Goal: Task Accomplishment & Management: Manage account settings

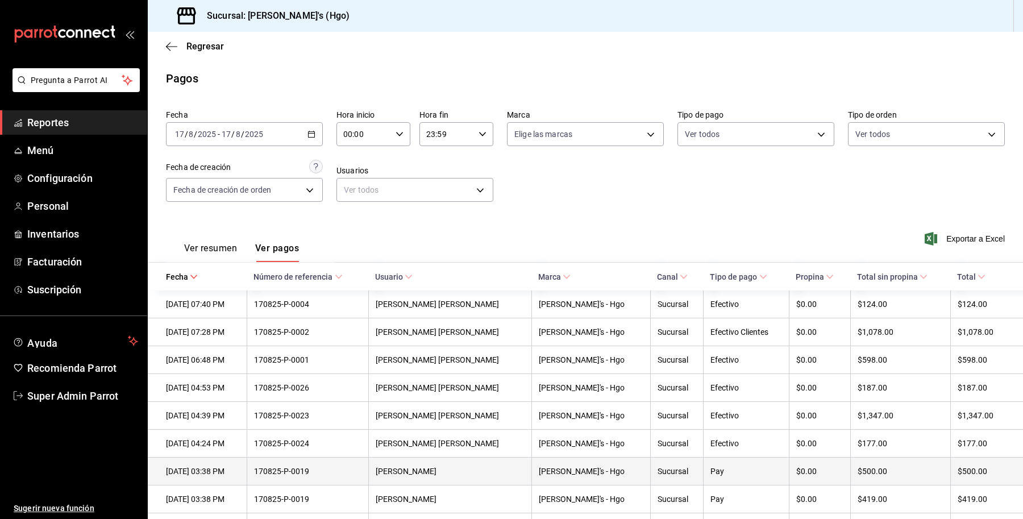
scroll to position [180, 0]
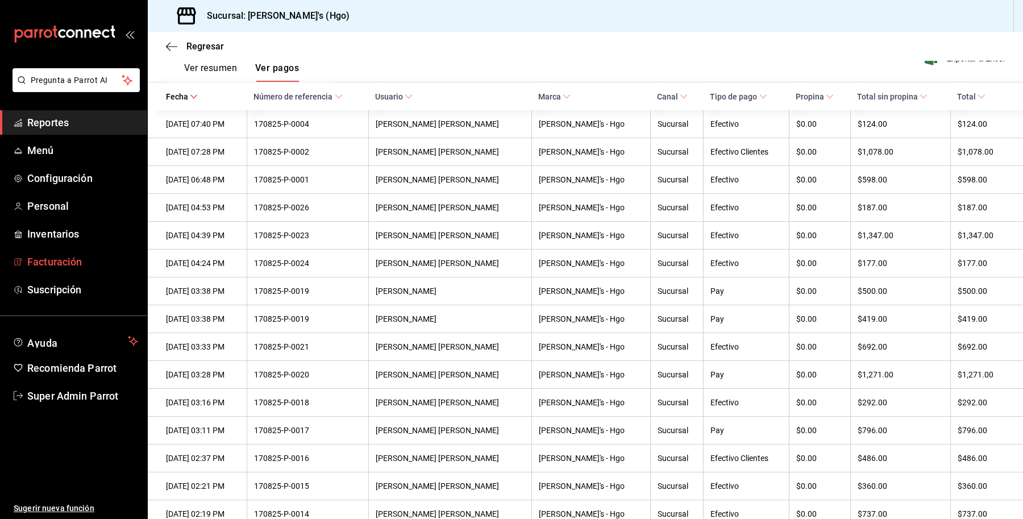
click at [63, 262] on span "Facturación" at bounding box center [82, 261] width 111 height 15
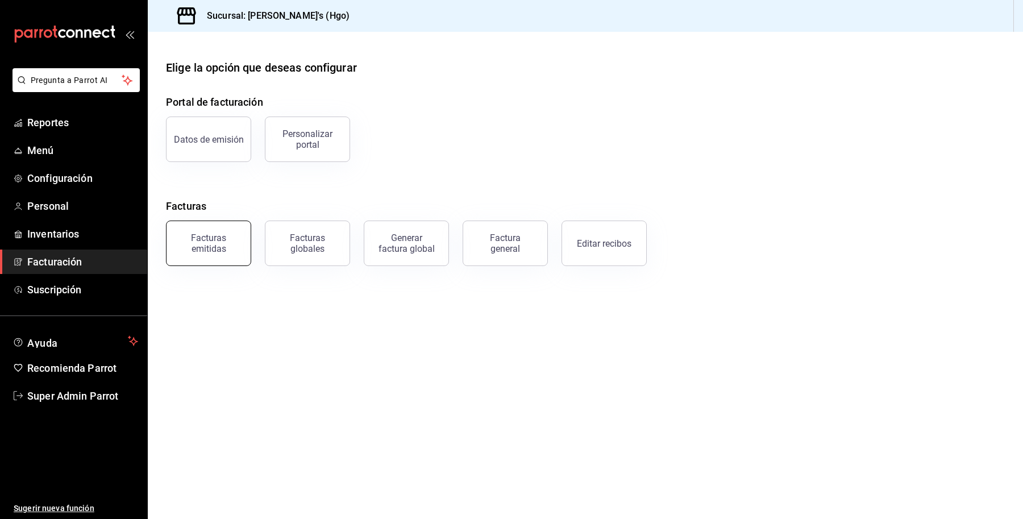
click at [209, 262] on button "Facturas emitidas" at bounding box center [208, 243] width 85 height 45
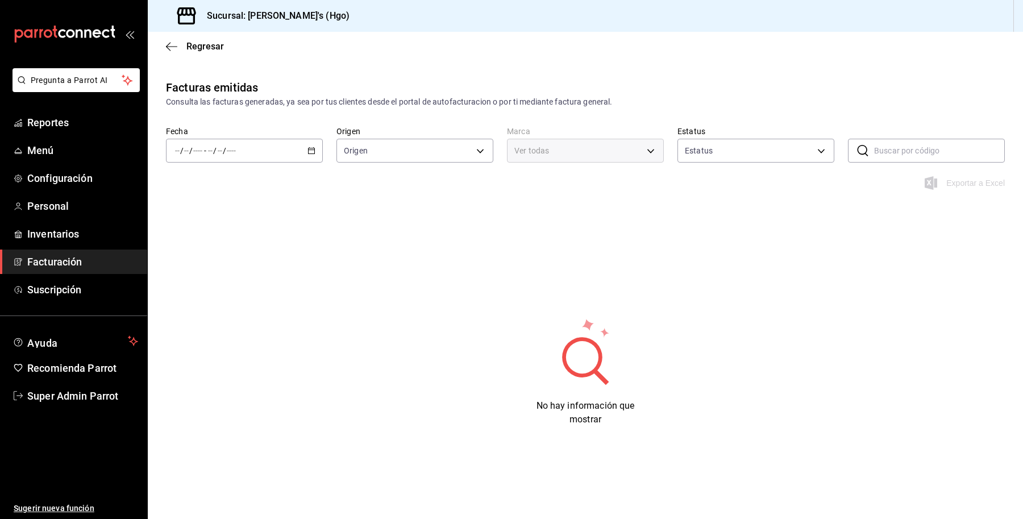
type input "ORDER_INVOICE,GENERAL_INVOICE"
type input "ACTIVE,PENDING_CANCELLATION,CANCELLED,PRE_CANCELLED"
type input "a4f139c2-eac0-4c86-bd9b-b12069b5a2fd"
click at [274, 142] on div "/ / - / /" at bounding box center [244, 151] width 157 height 24
click at [218, 183] on span "Hoy" at bounding box center [220, 185] width 88 height 12
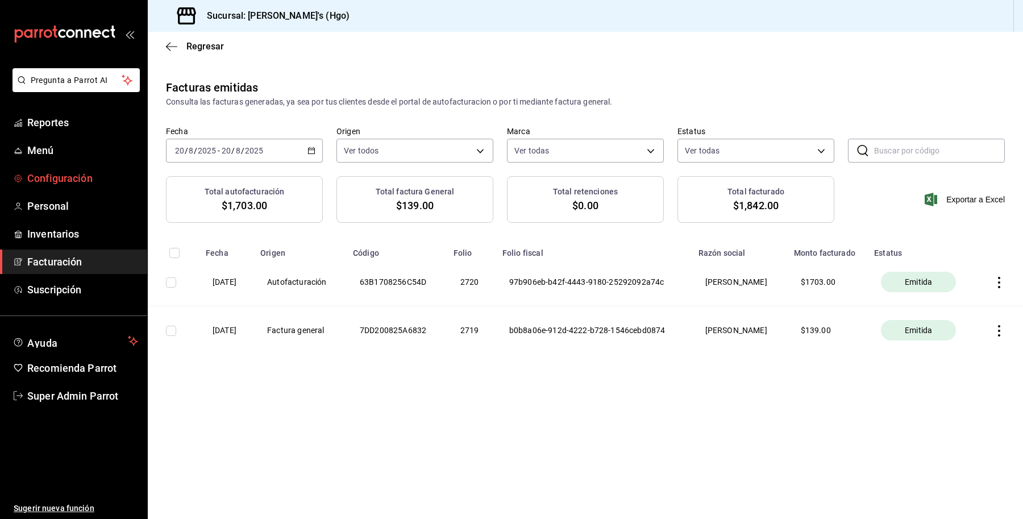
click at [71, 185] on span "Configuración" at bounding box center [82, 178] width 111 height 15
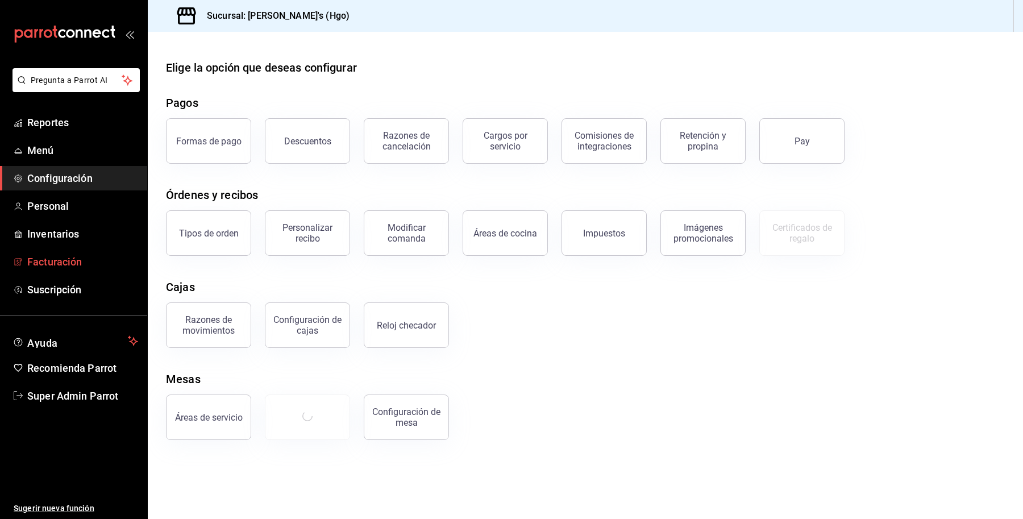
click at [67, 264] on span "Facturación" at bounding box center [82, 261] width 111 height 15
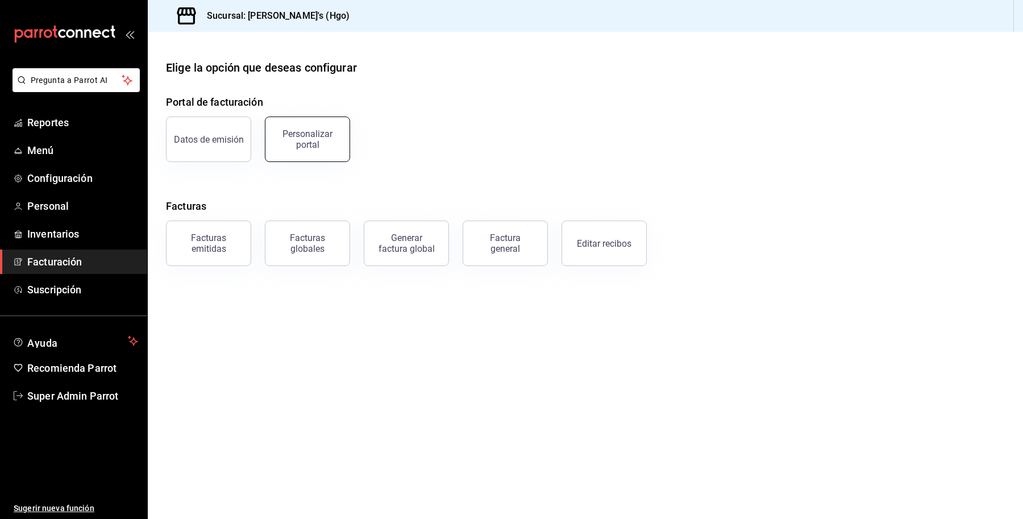
click at [310, 144] on div "Personalizar portal" at bounding box center [307, 140] width 71 height 22
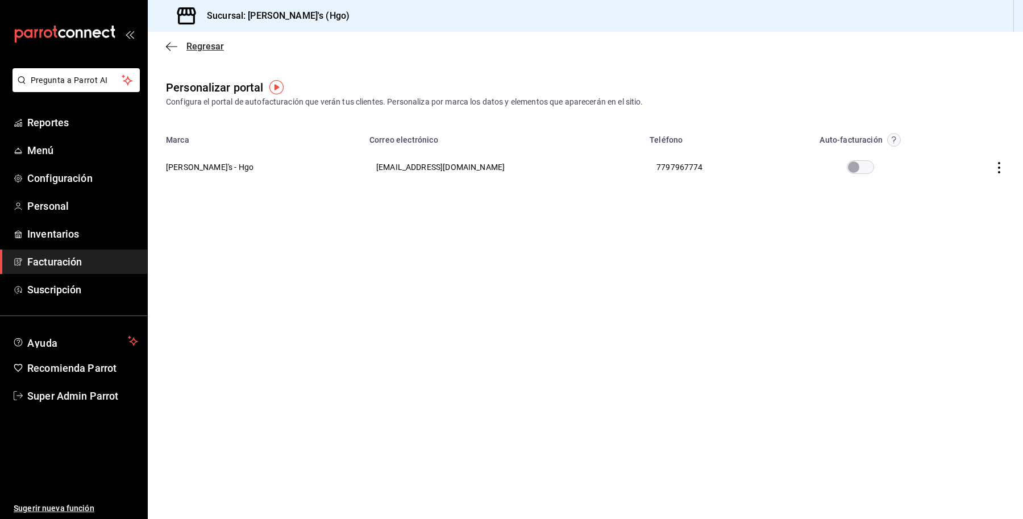
click at [197, 49] on span "Regresar" at bounding box center [206, 46] width 38 height 11
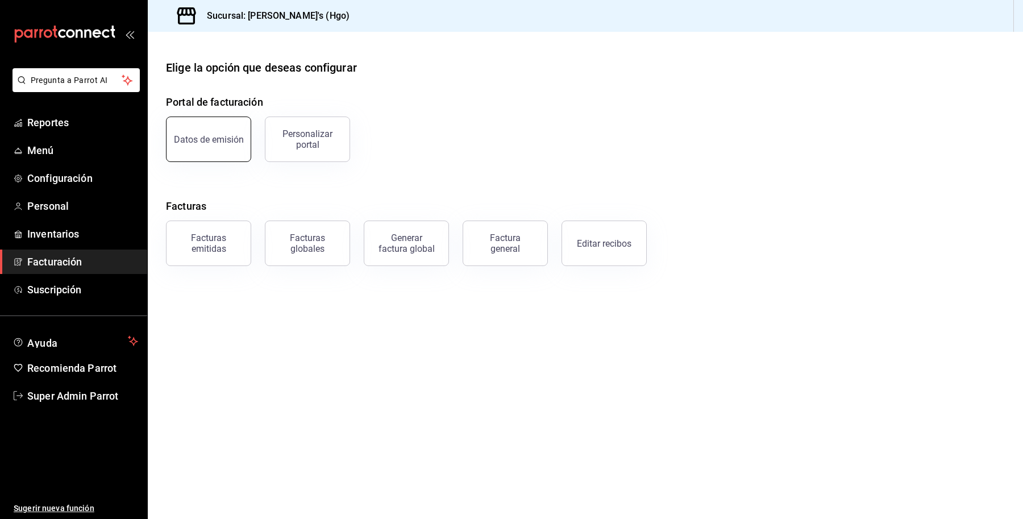
click at [208, 143] on div "Datos de emisión" at bounding box center [209, 139] width 70 height 11
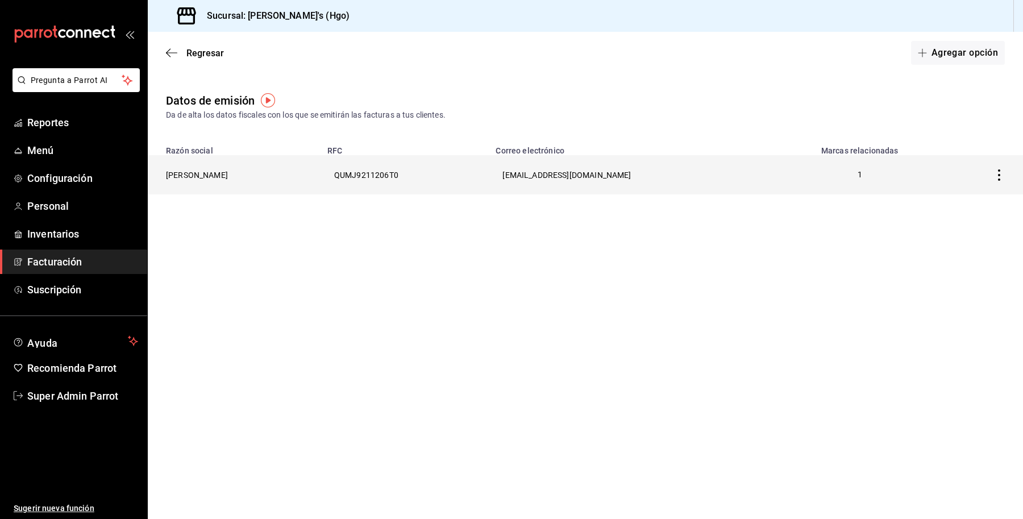
click at [222, 171] on th "[PERSON_NAME]" at bounding box center [234, 174] width 173 height 39
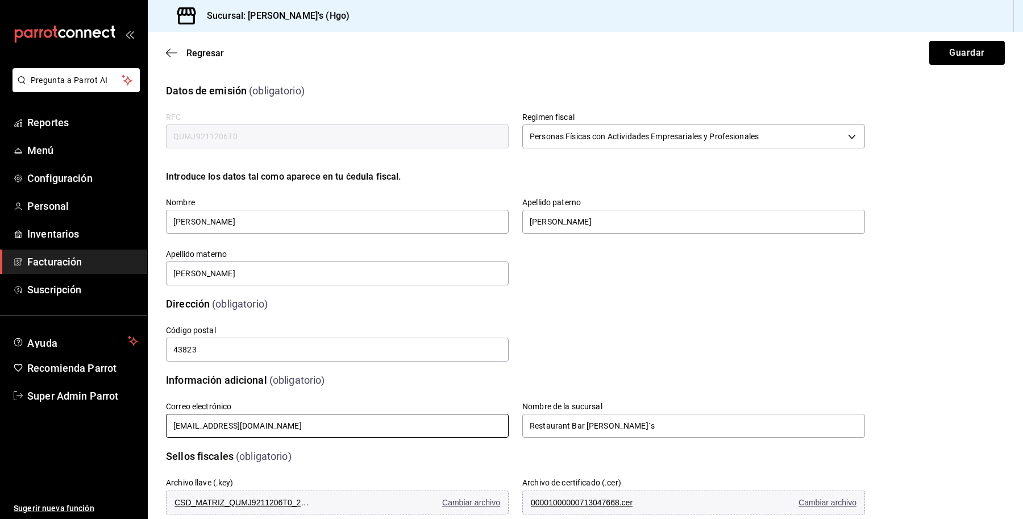
scroll to position [188, 0]
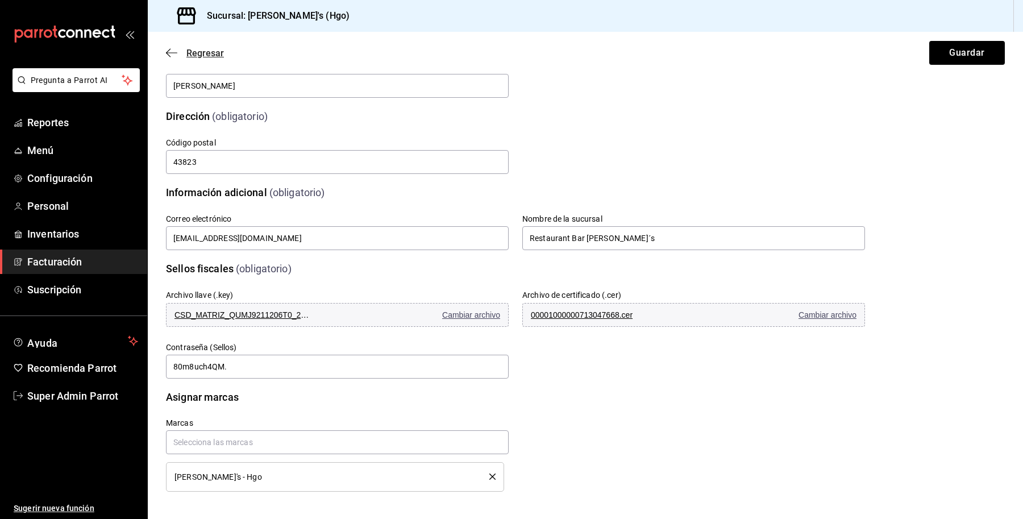
click at [196, 50] on span "Regresar" at bounding box center [206, 53] width 38 height 11
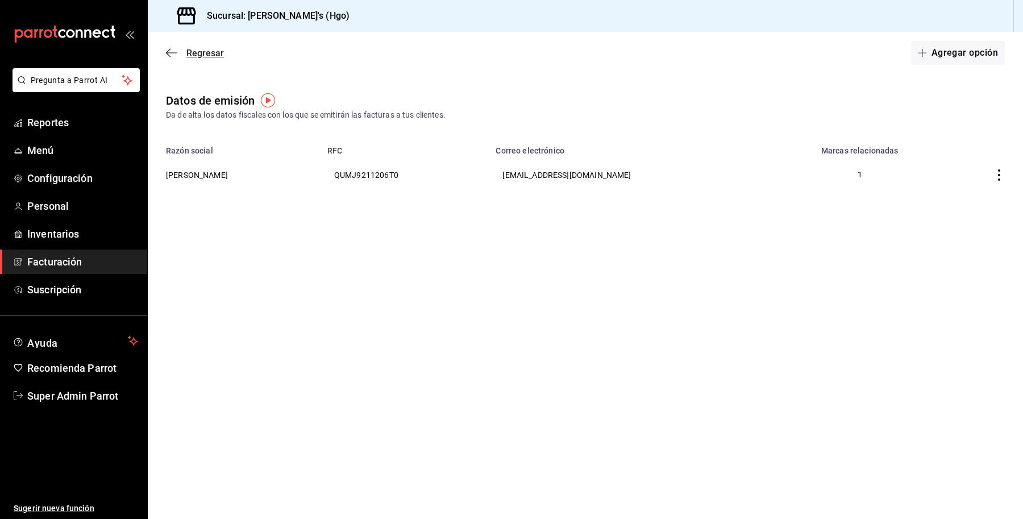
click at [205, 48] on span "Regresar" at bounding box center [206, 53] width 38 height 11
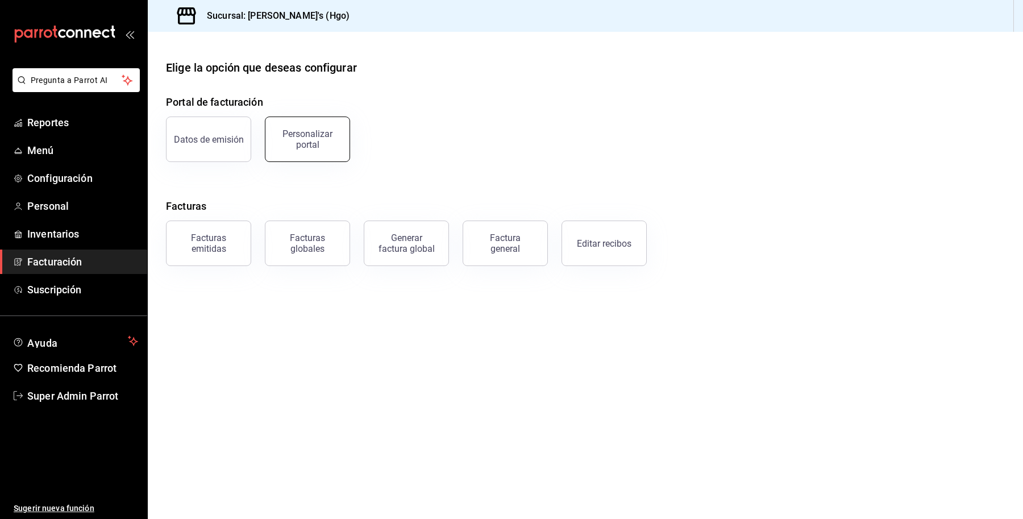
click at [326, 140] on div "Personalizar portal" at bounding box center [307, 140] width 71 height 22
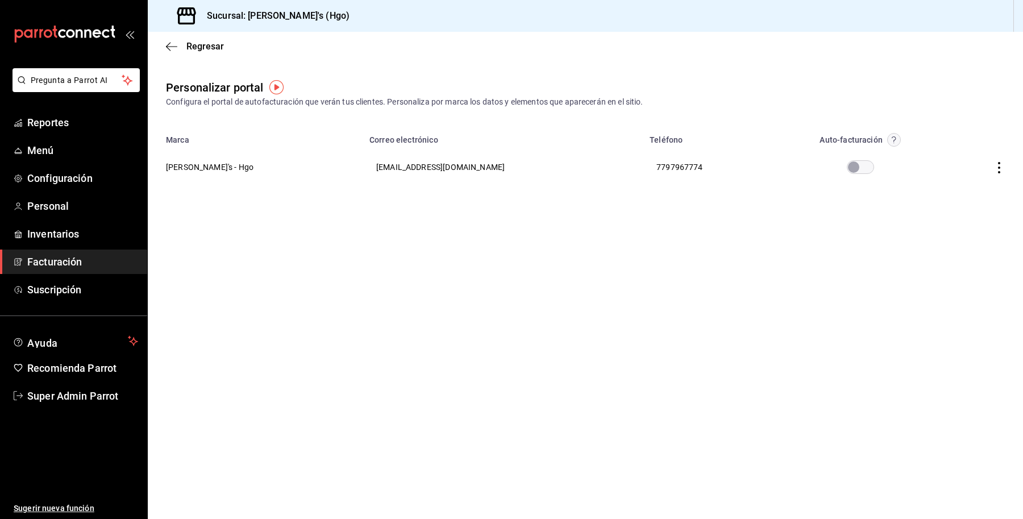
click at [999, 172] on icon "button" at bounding box center [999, 167] width 2 height 11
click at [942, 154] on span "Editar" at bounding box center [924, 153] width 39 height 11
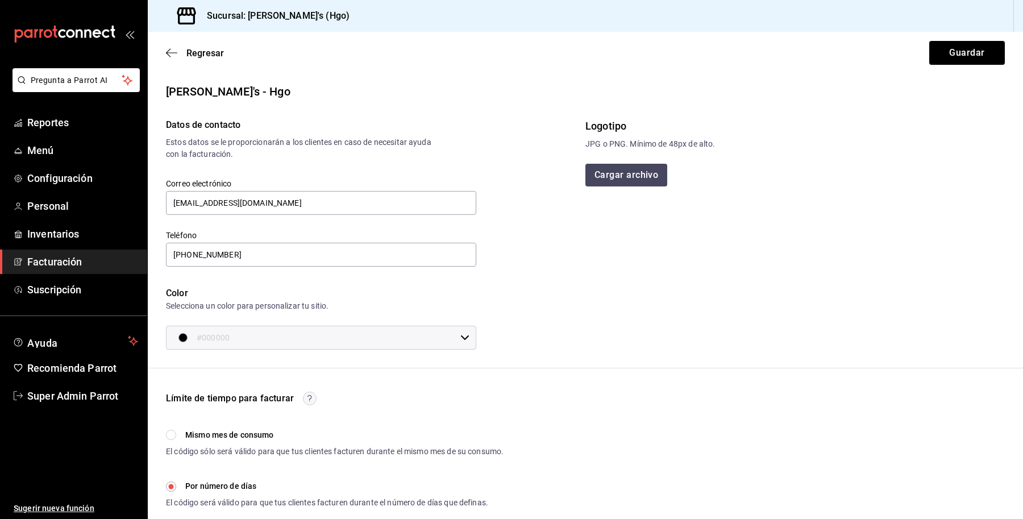
scroll to position [216, 0]
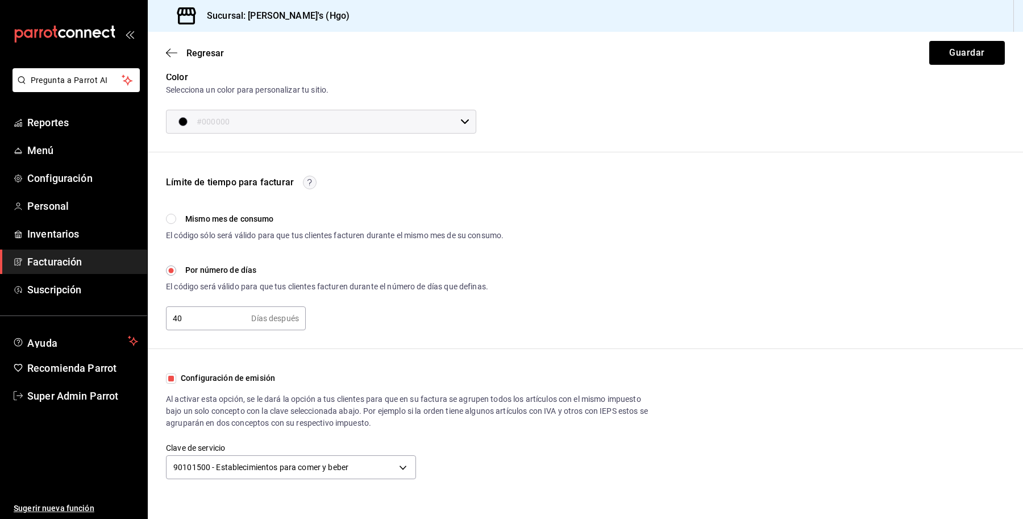
click at [61, 266] on span "Facturación" at bounding box center [82, 261] width 111 height 15
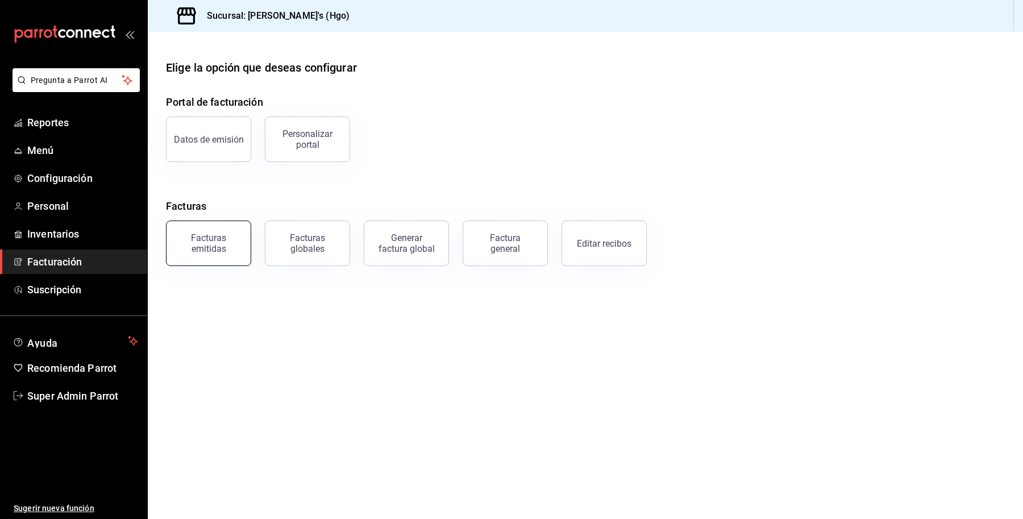
click at [229, 237] on div "Facturas emitidas" at bounding box center [208, 244] width 71 height 22
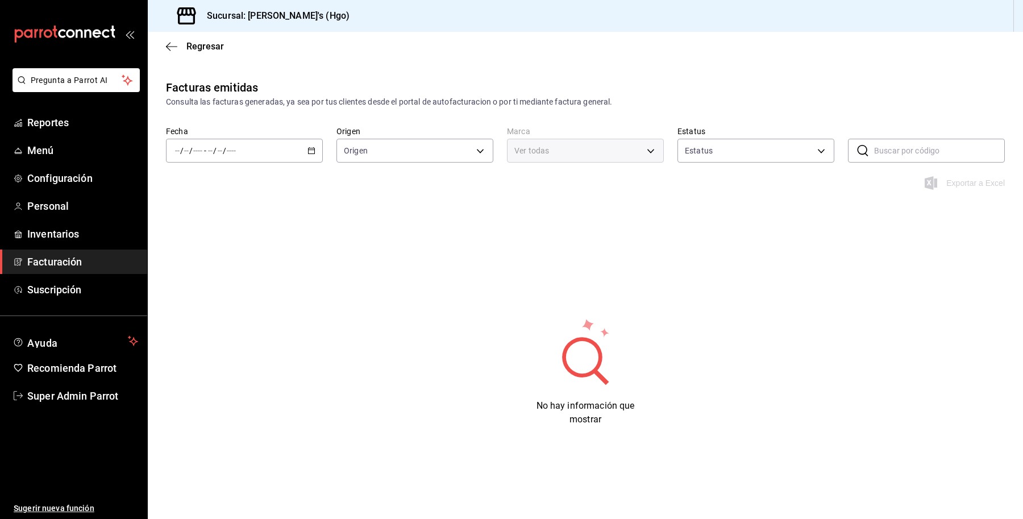
type input "ORDER_INVOICE,GENERAL_INVOICE"
type input "ACTIVE,PENDING_CANCELLATION,CANCELLED,PRE_CANCELLED"
type input "a4f139c2-eac0-4c86-bd9b-b12069b5a2fd"
click at [254, 160] on div "/ / - / /" at bounding box center [244, 151] width 157 height 24
click at [196, 186] on span "Hoy" at bounding box center [220, 185] width 88 height 12
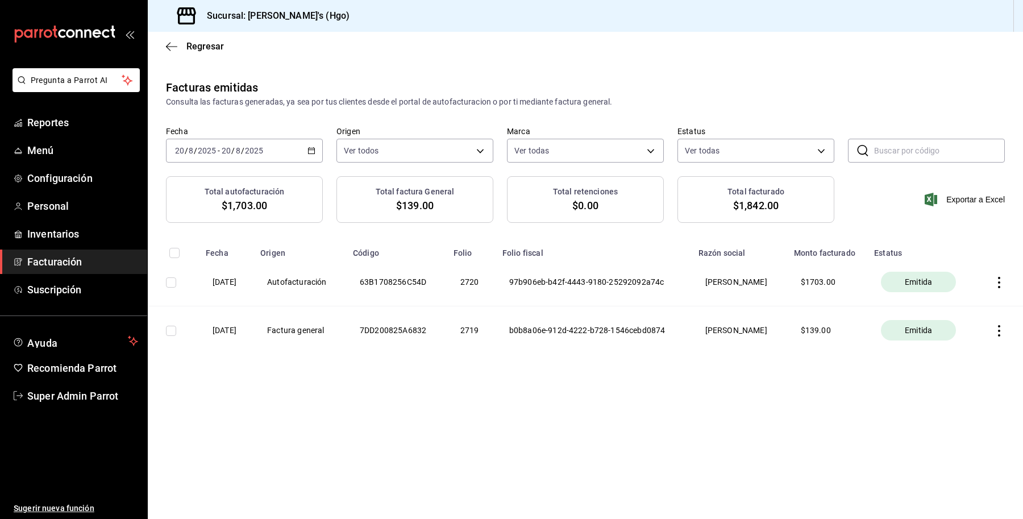
click at [999, 288] on icon "button" at bounding box center [999, 282] width 11 height 11
click at [734, 420] on div at bounding box center [511, 259] width 1023 height 519
click at [1002, 299] on th at bounding box center [1000, 282] width 46 height 48
click at [1002, 288] on icon "button" at bounding box center [999, 282] width 11 height 11
click at [246, 151] on div at bounding box center [511, 259] width 1023 height 519
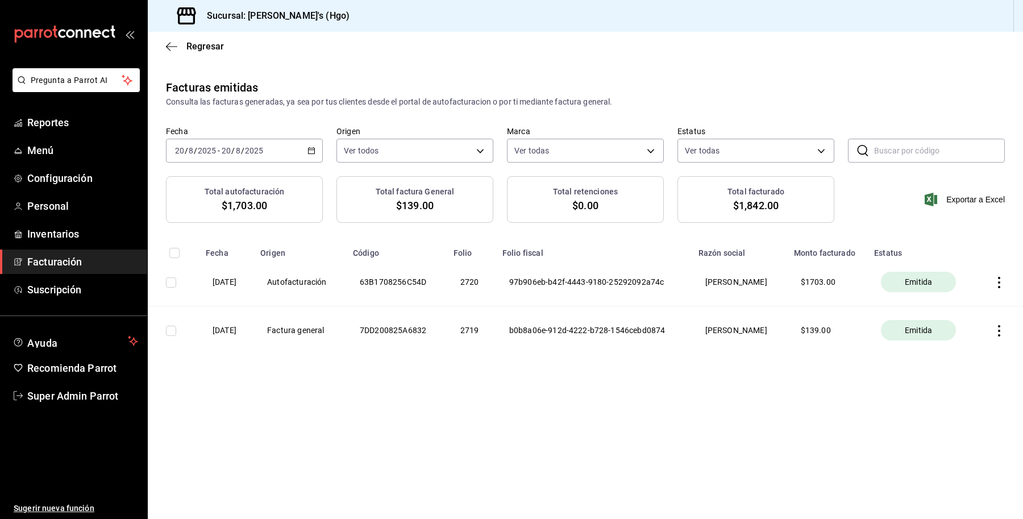
click at [246, 151] on input "2025" at bounding box center [254, 150] width 19 height 9
click at [219, 265] on span "Mes actual" at bounding box center [220, 262] width 88 height 12
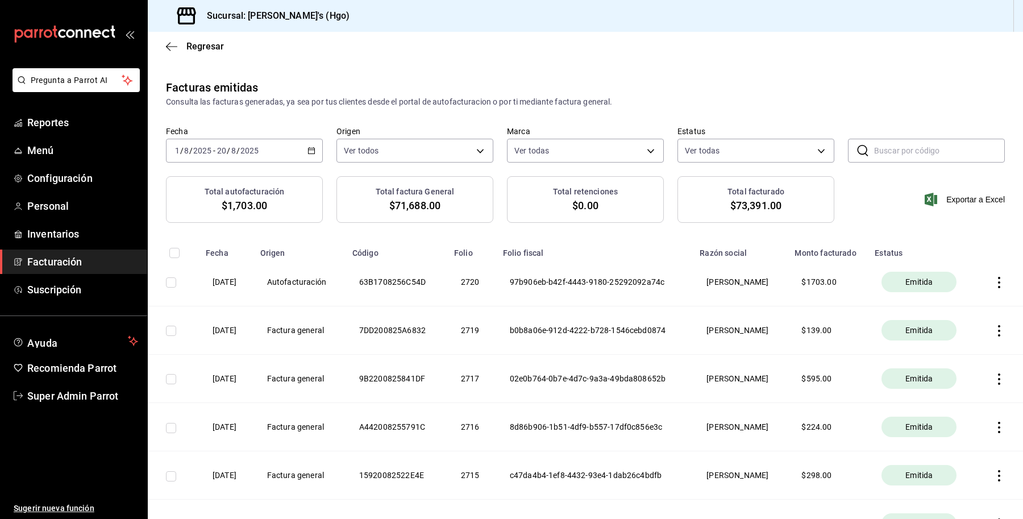
click at [994, 288] on icon "button" at bounding box center [999, 282] width 11 height 11
click at [913, 324] on div "Cancelar factura" at bounding box center [937, 322] width 59 height 9
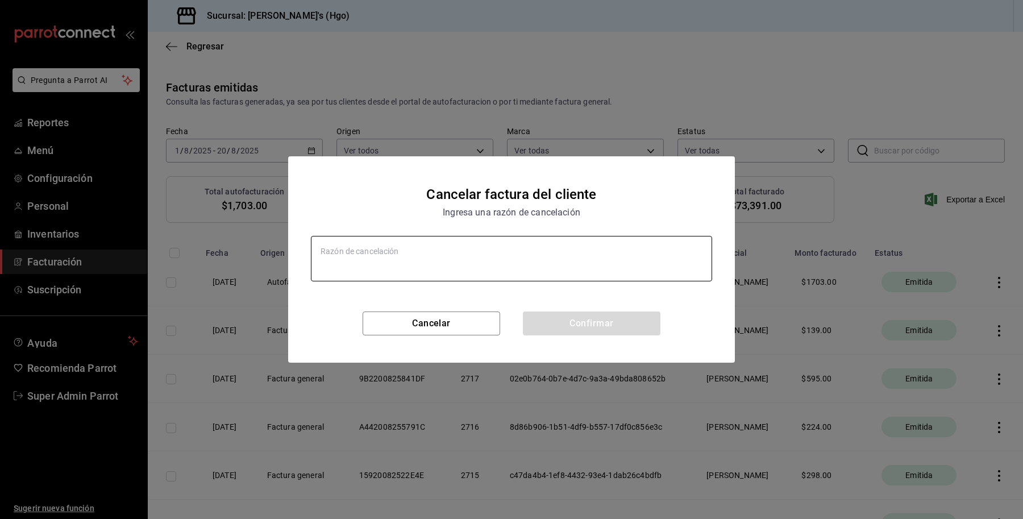
type textarea "x"
click at [478, 237] on textarea at bounding box center [511, 258] width 401 height 45
click at [509, 263] on textarea at bounding box center [511, 258] width 401 height 45
type textarea "er"
type textarea "x"
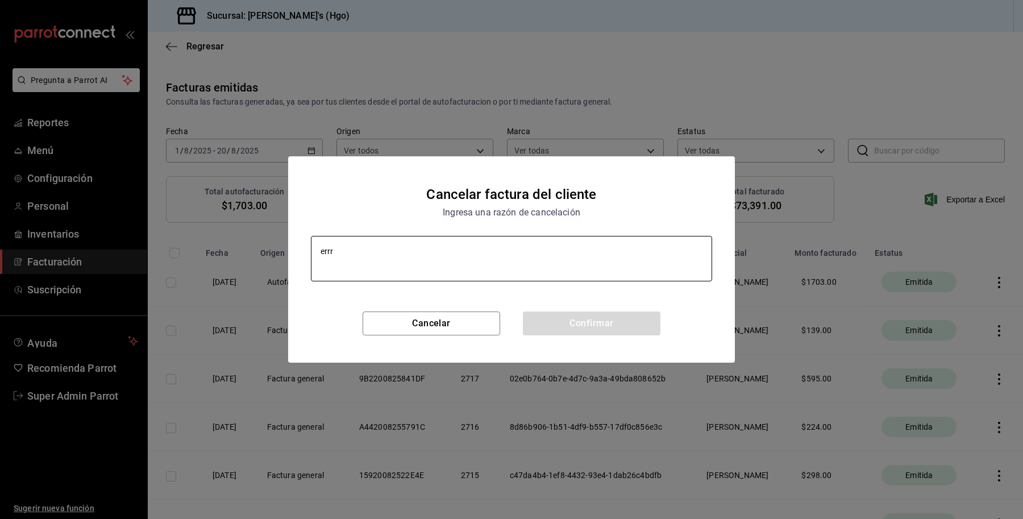
type textarea "errri"
type textarea "x"
type textarea "errrir"
type textarea "x"
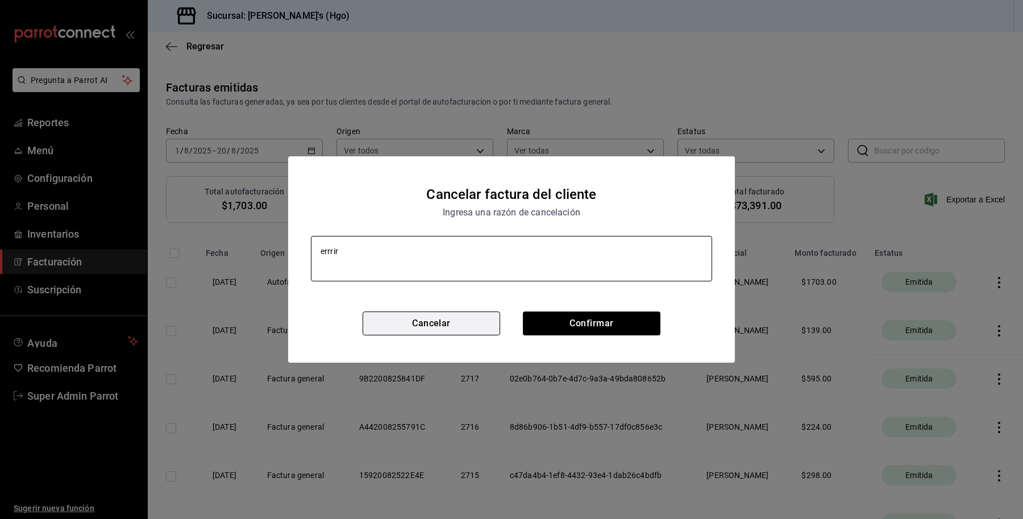
type textarea "errrir"
click at [429, 323] on button "Cancelar" at bounding box center [432, 324] width 138 height 24
type textarea "x"
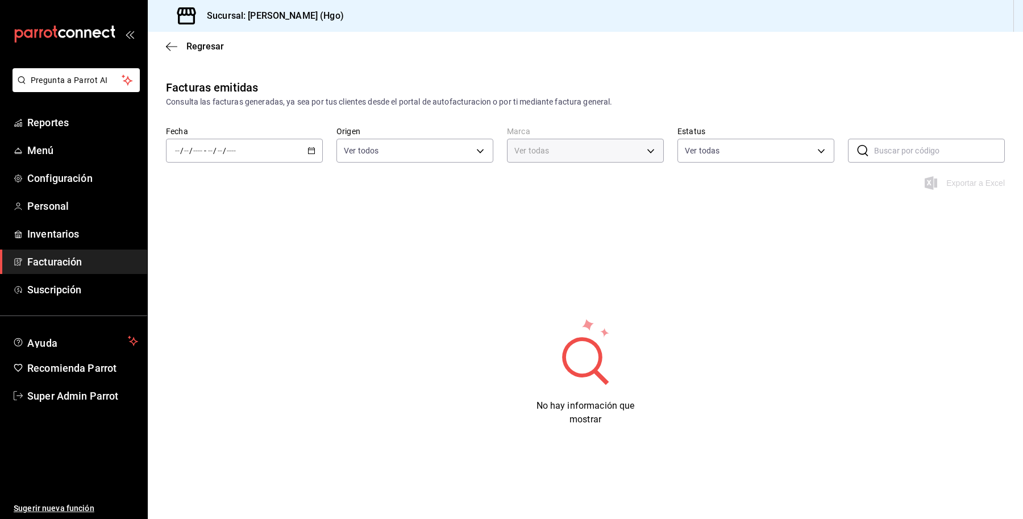
type input "a4f139c2-eac0-4c86-bd9b-b12069b5a2fd"
click at [233, 144] on div "/ / - / /" at bounding box center [244, 151] width 157 height 24
click at [217, 176] on li "Hoy" at bounding box center [220, 185] width 106 height 26
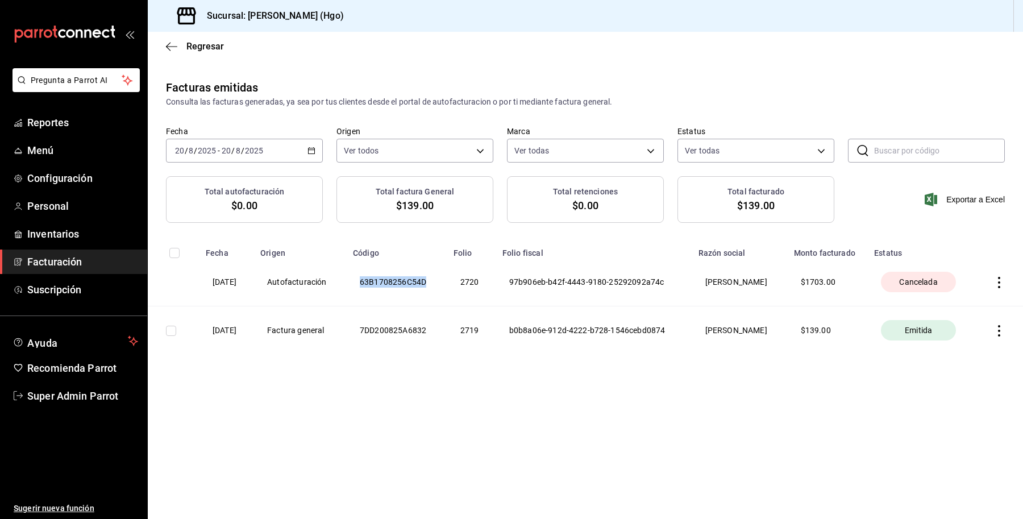
drag, startPoint x: 433, startPoint y: 294, endPoint x: 354, endPoint y: 296, distance: 79.1
click at [354, 296] on th "63B1708256C54D" at bounding box center [396, 282] width 101 height 48
copy th "63B1708256C54D"
